Goal: Information Seeking & Learning: Learn about a topic

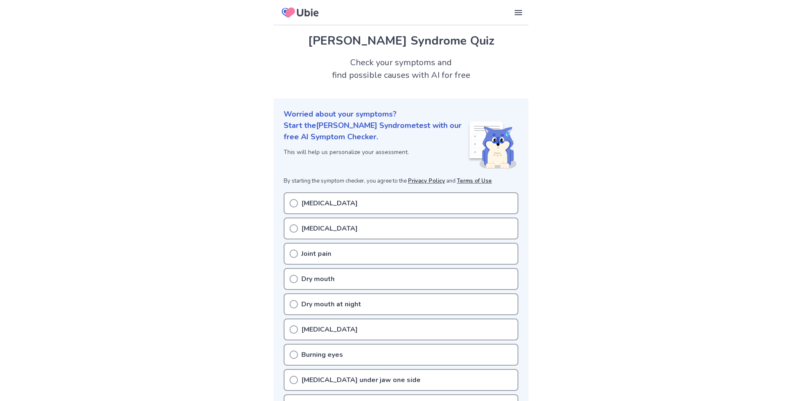
click at [292, 195] on div "Dry eyes" at bounding box center [401, 204] width 235 height 22
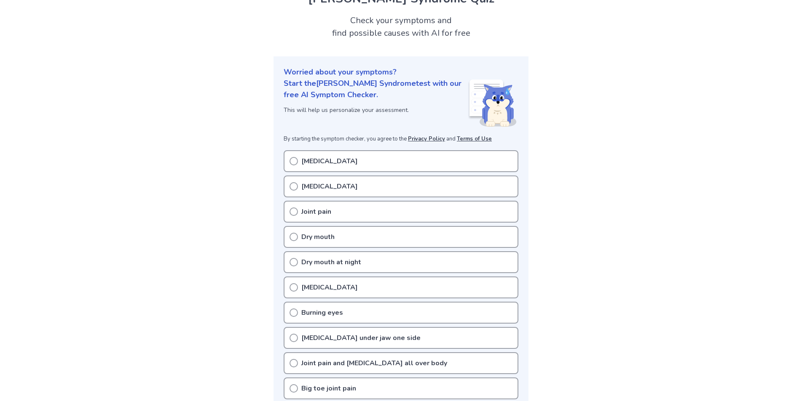
click at [292, 162] on icon at bounding box center [293, 161] width 8 height 8
